Goal: Information Seeking & Learning: Learn about a topic

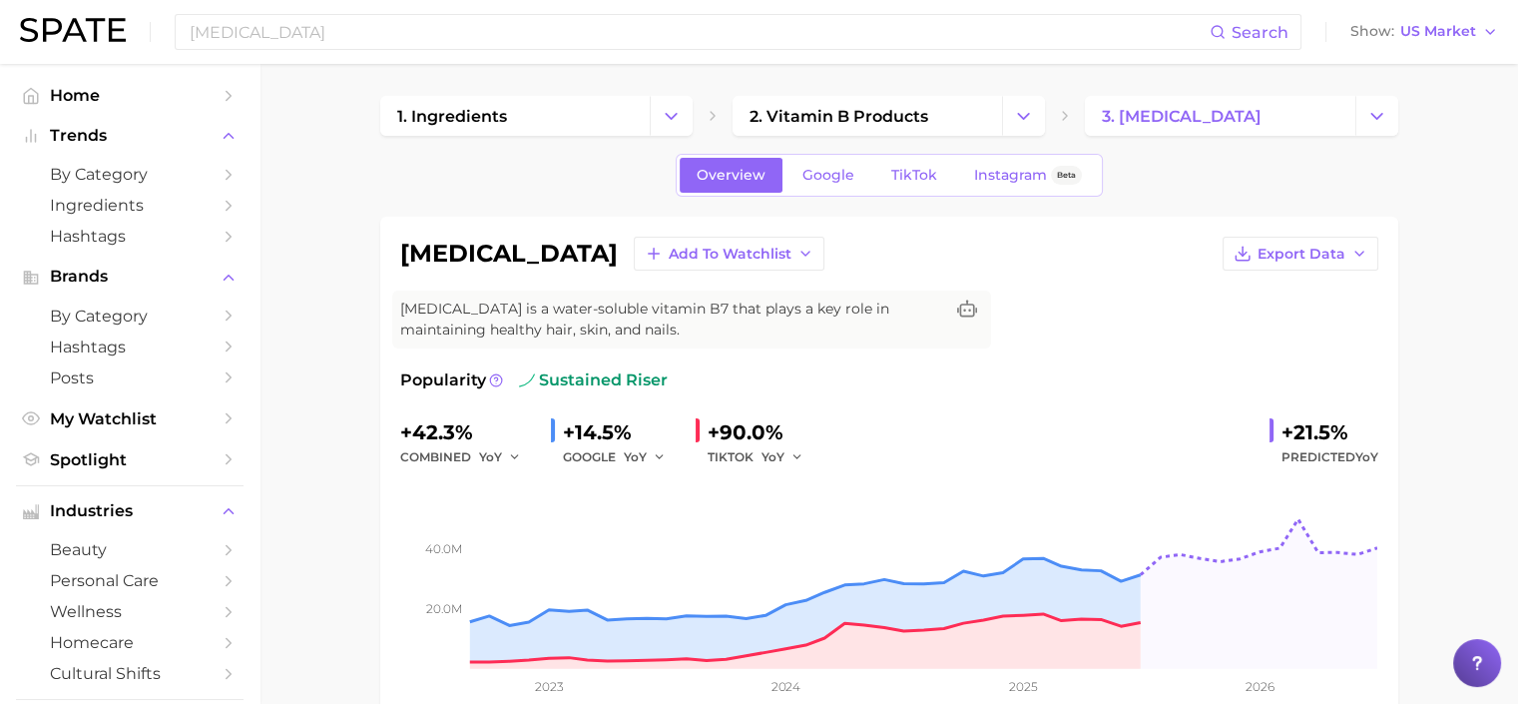
click at [73, 15] on div "[MEDICAL_DATA] Search Show US Market" at bounding box center [759, 32] width 1478 height 64
click at [269, 36] on input "biotin" at bounding box center [699, 32] width 1022 height 34
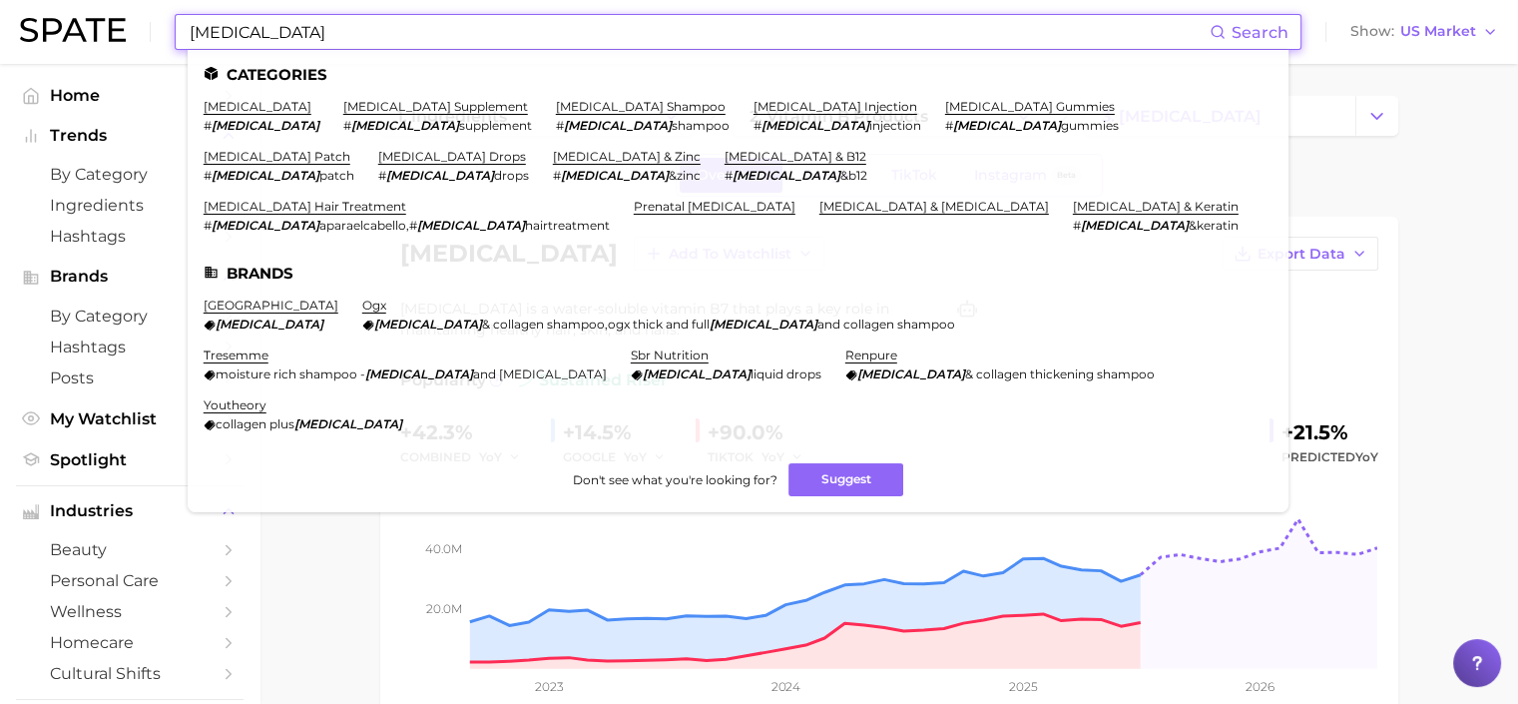
click at [269, 36] on input "biotin" at bounding box center [699, 32] width 1022 height 34
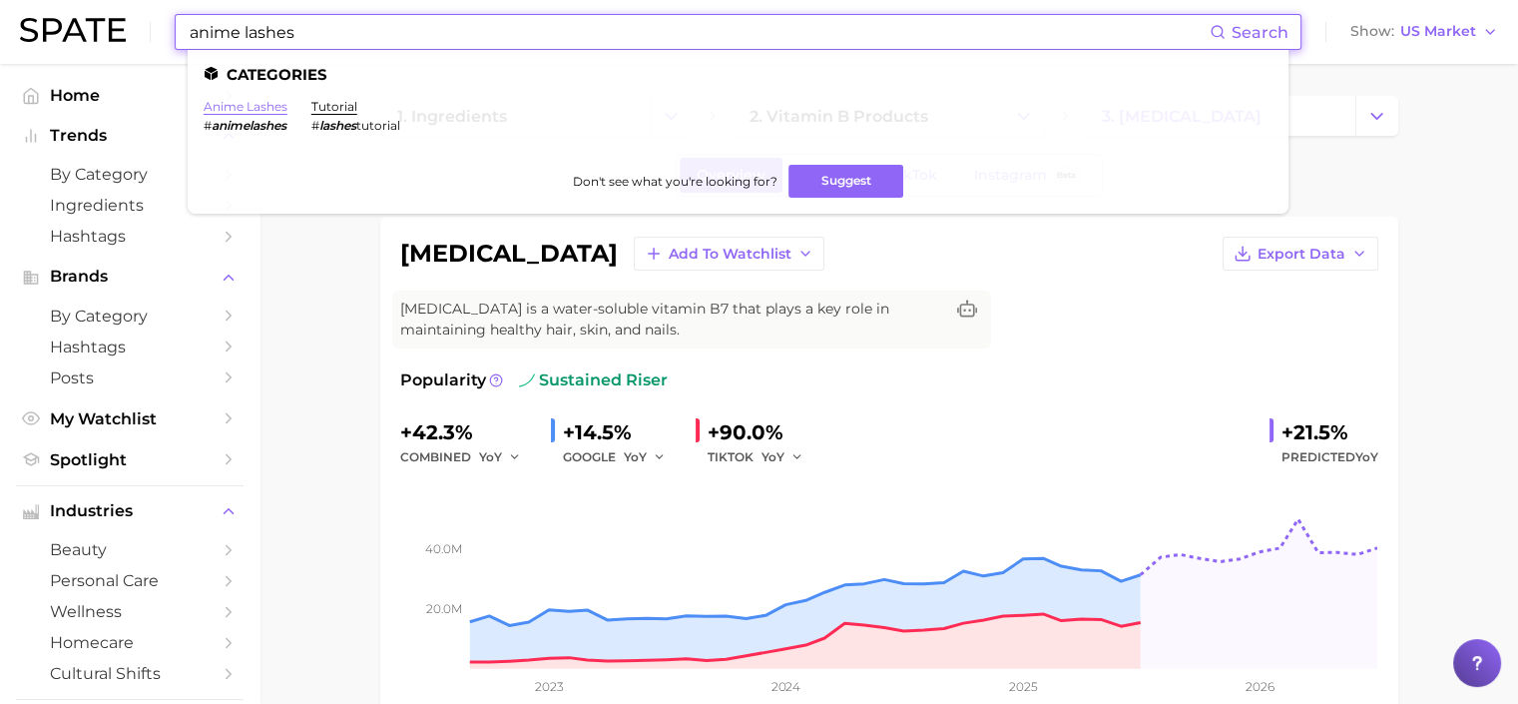
type input "anime lashes"
click at [258, 102] on link "anime lashes" at bounding box center [246, 106] width 84 height 15
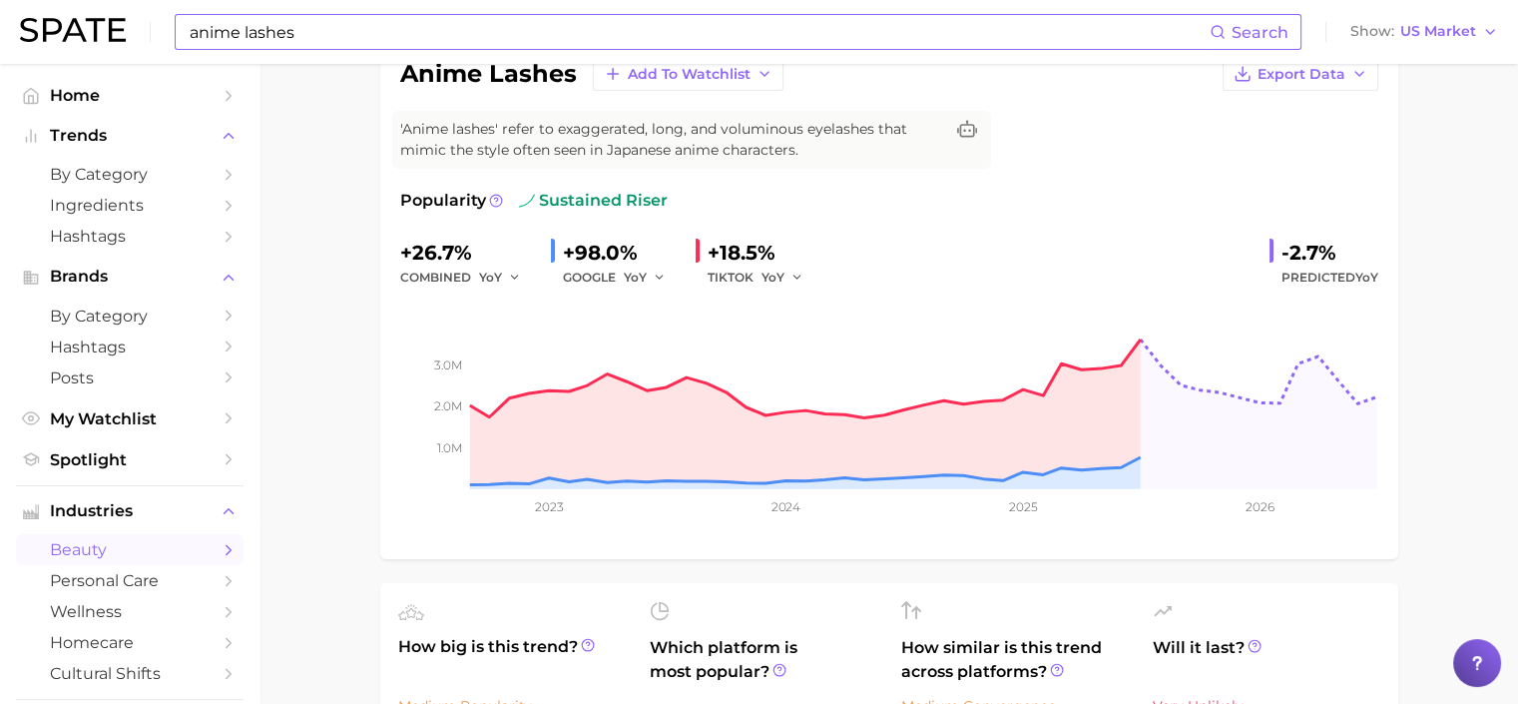
scroll to position [150, 0]
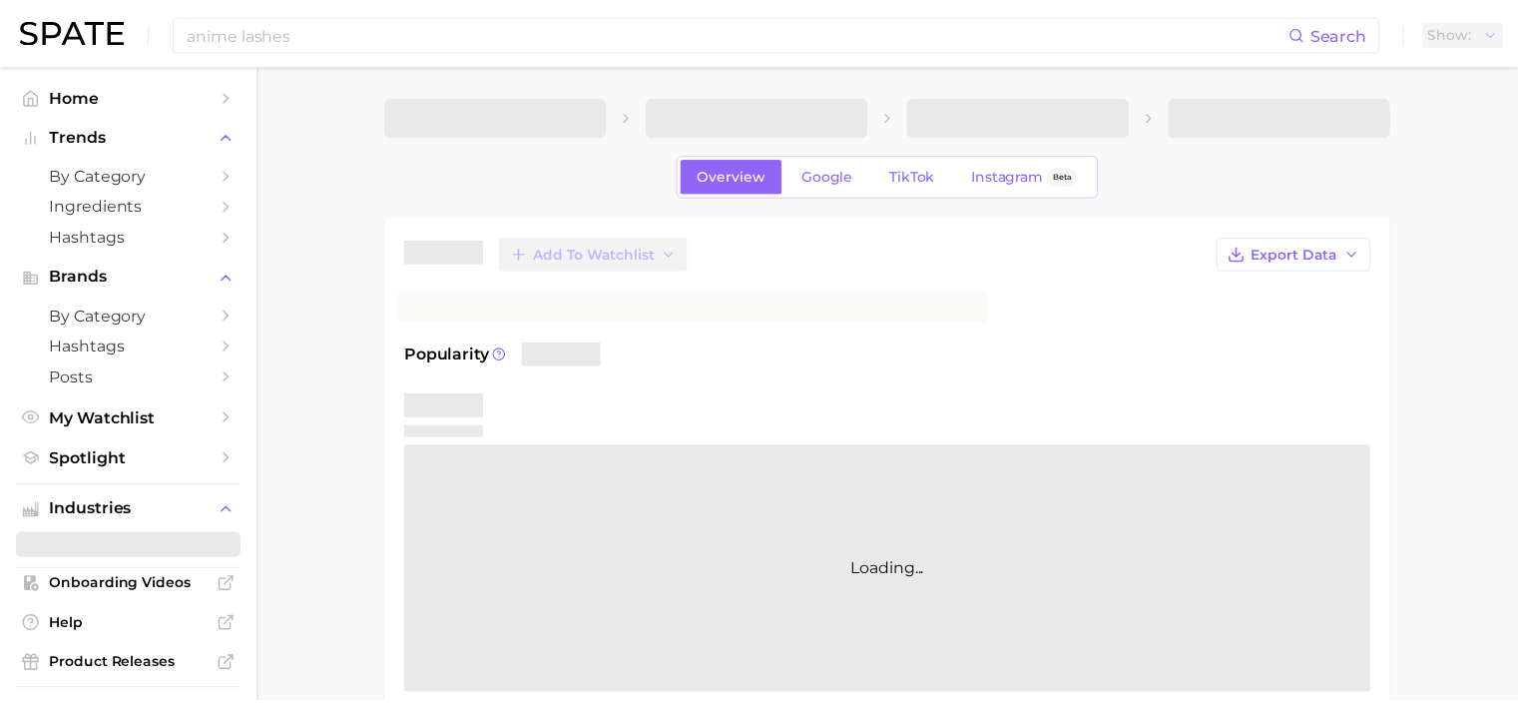
scroll to position [150, 0]
